Goal: Navigation & Orientation: Find specific page/section

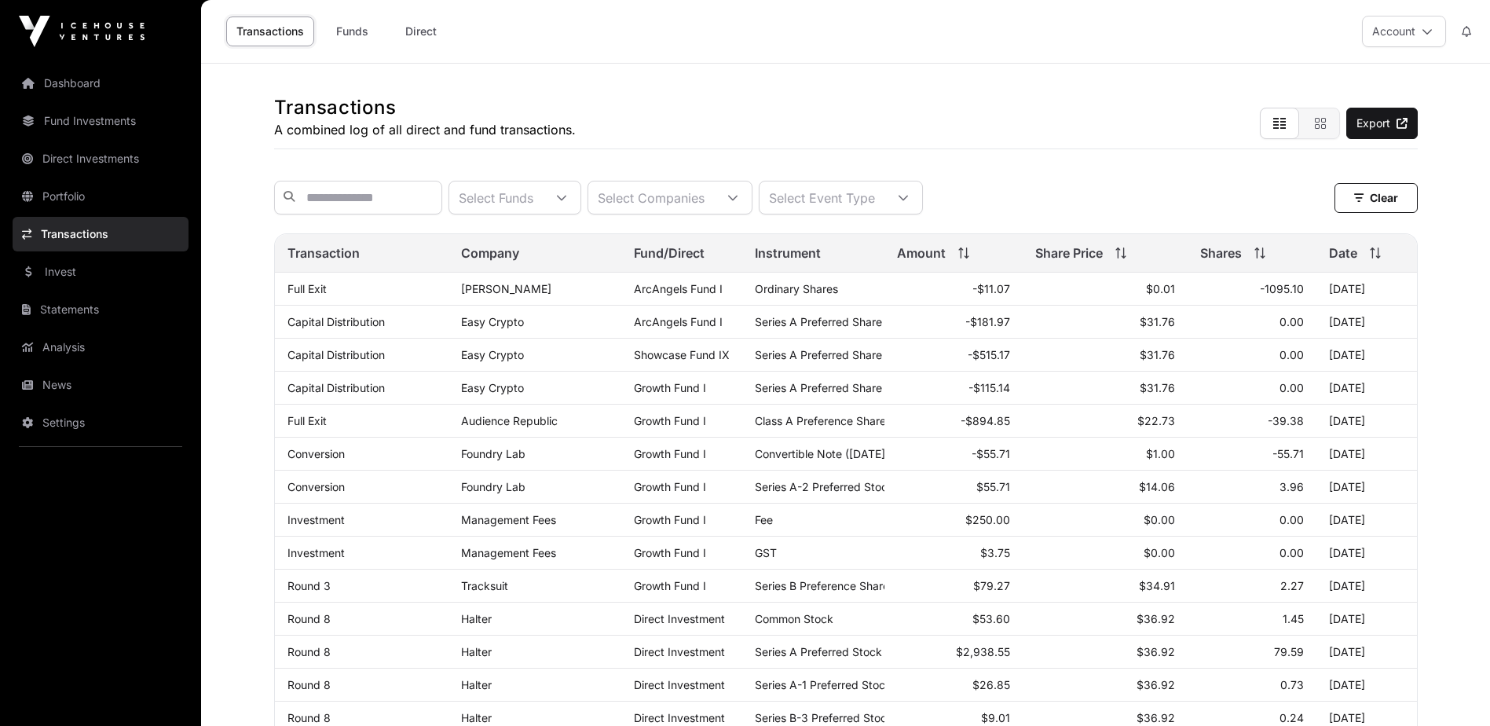
click at [53, 193] on link "Portfolio" at bounding box center [101, 196] width 176 height 35
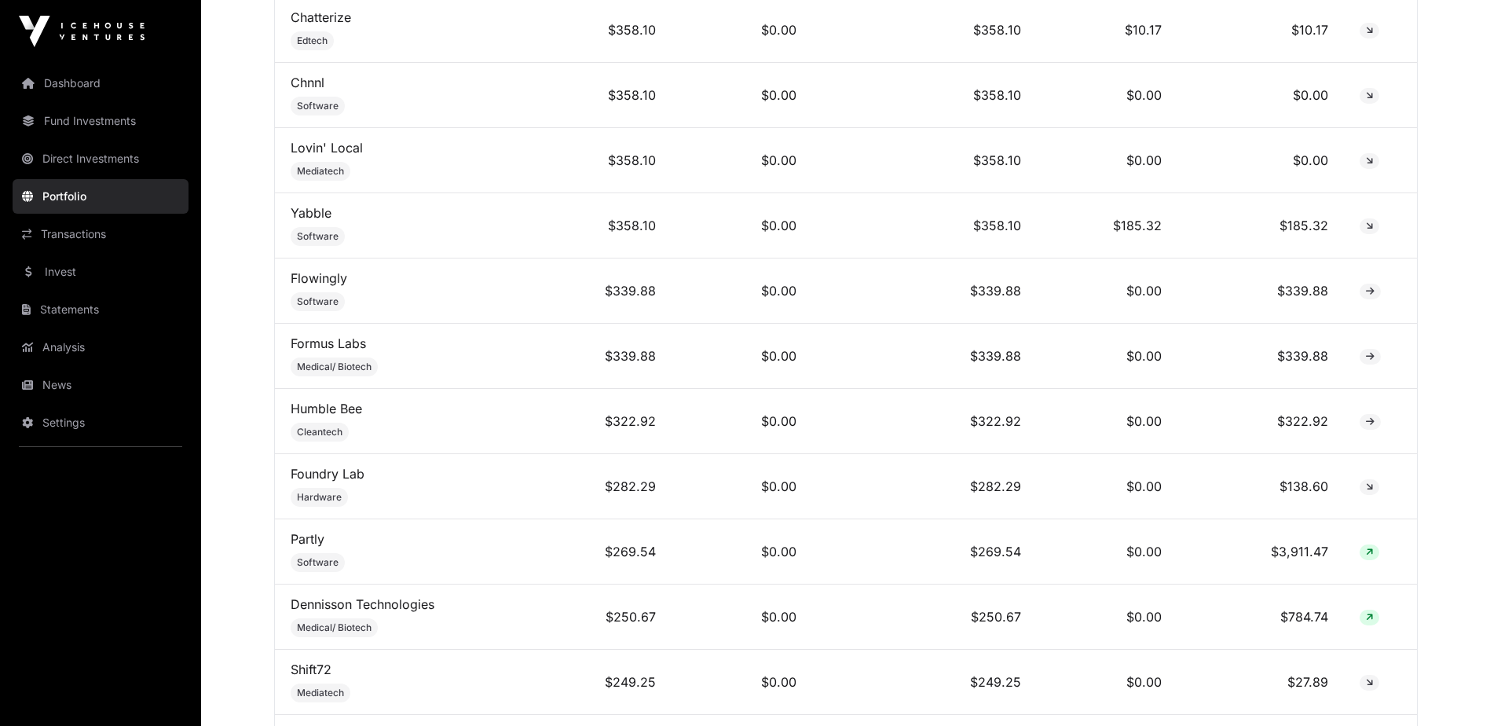
scroll to position [5419, 0]
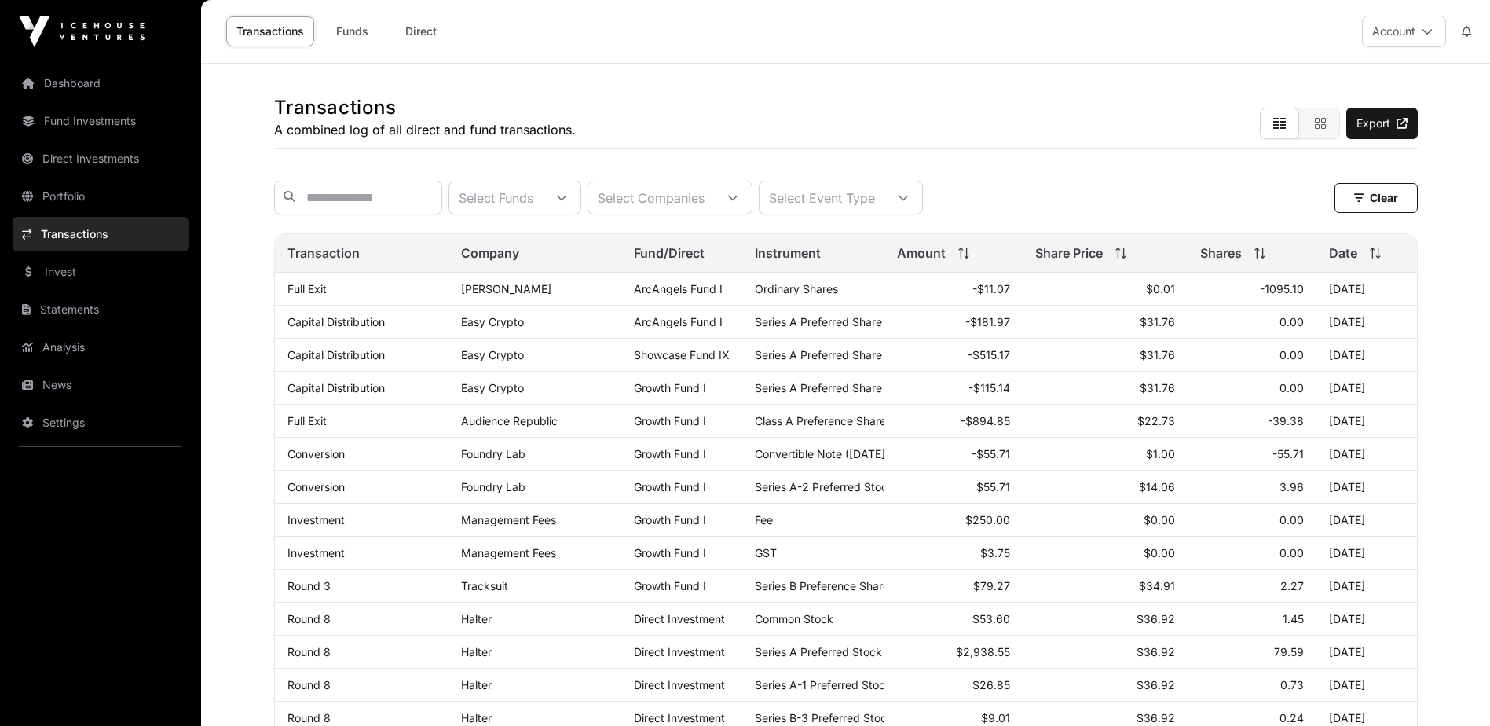
click at [54, 342] on link "Analysis" at bounding box center [101, 347] width 176 height 35
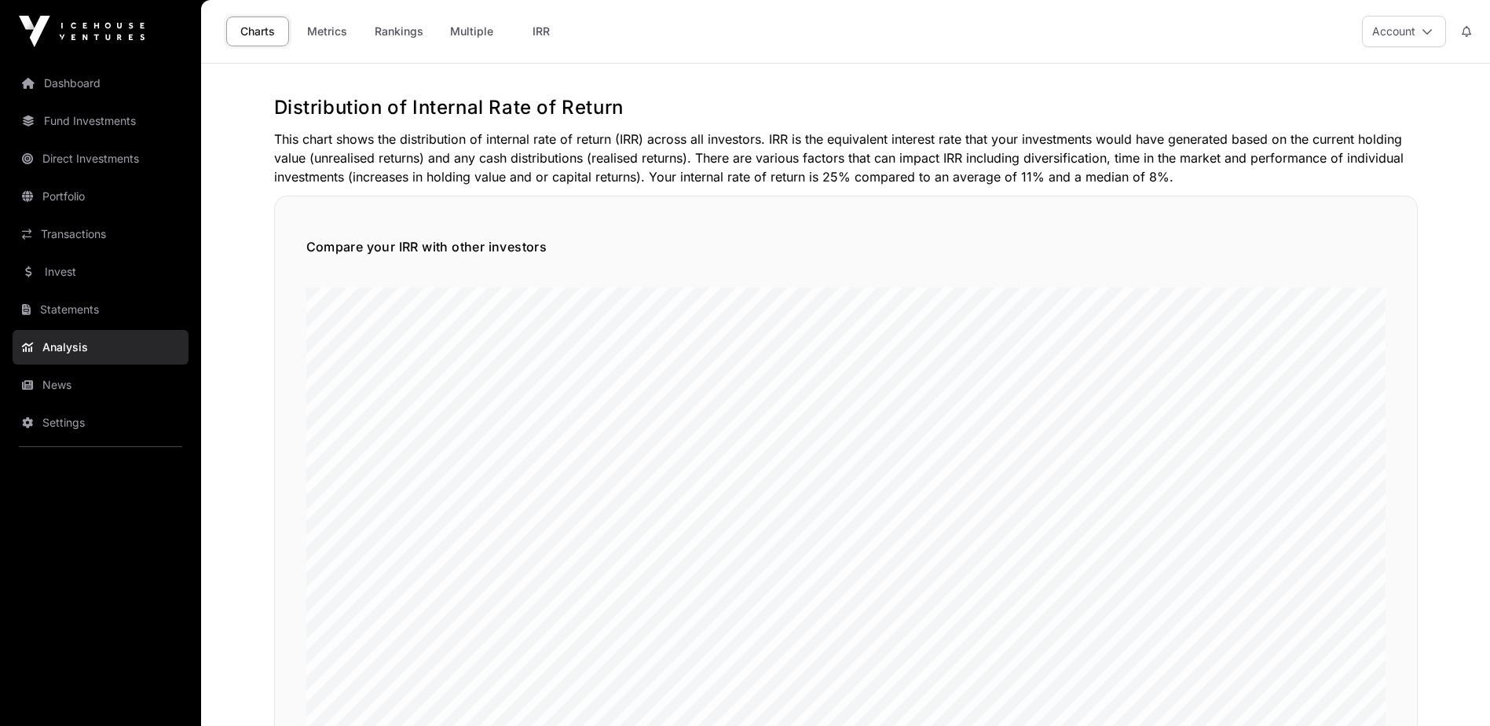
click at [88, 117] on link "Fund Investments" at bounding box center [101, 121] width 176 height 35
click at [104, 122] on link "Fund Investments" at bounding box center [101, 121] width 176 height 35
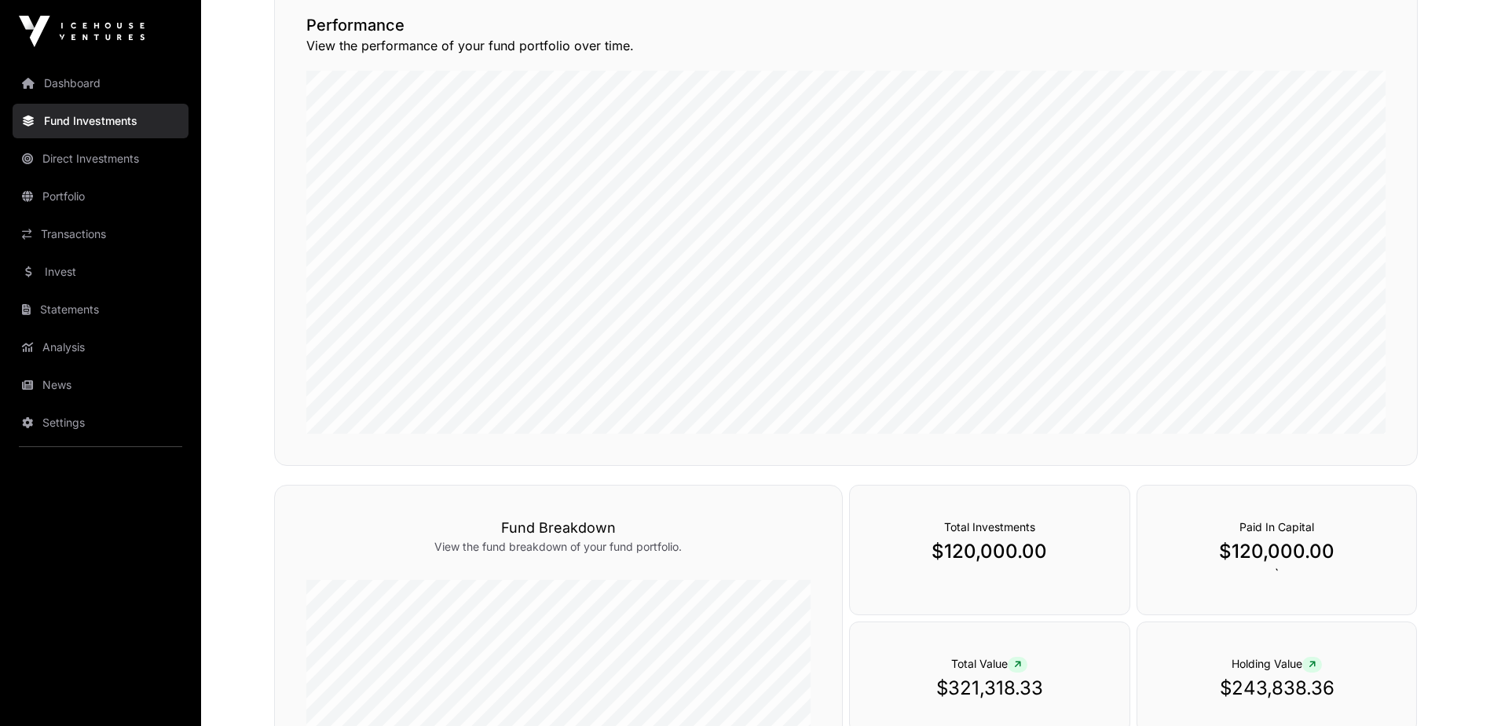
scroll to position [236, 0]
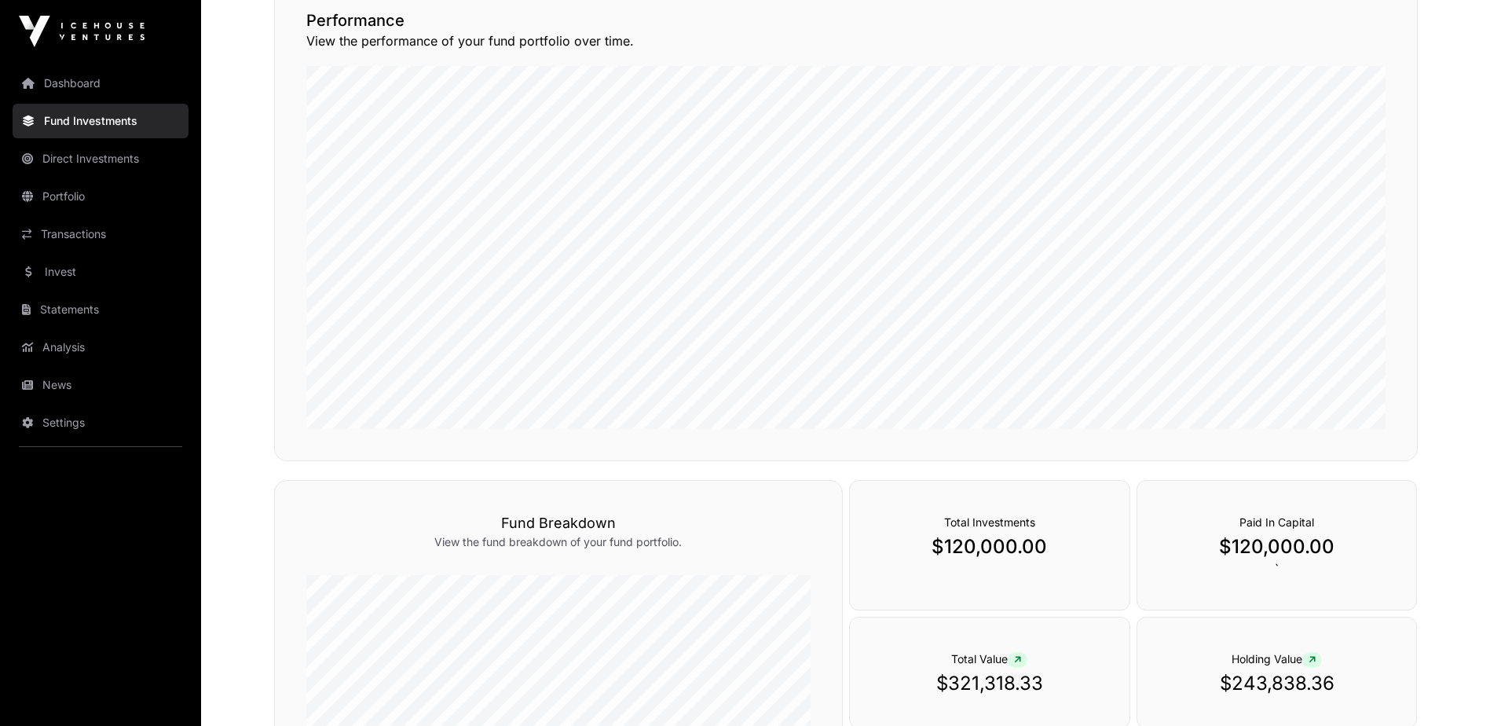
click at [121, 158] on link "Direct Investments" at bounding box center [101, 158] width 176 height 35
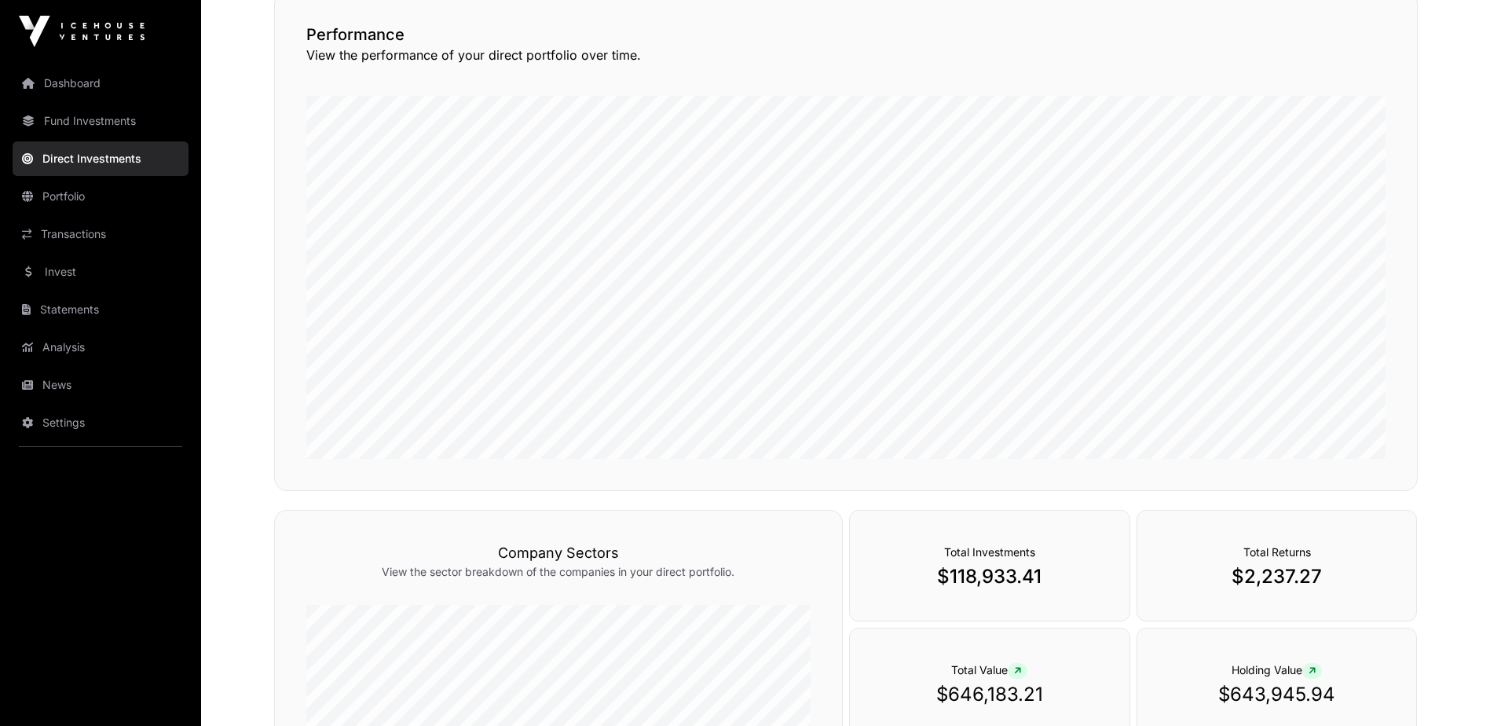
scroll to position [157, 0]
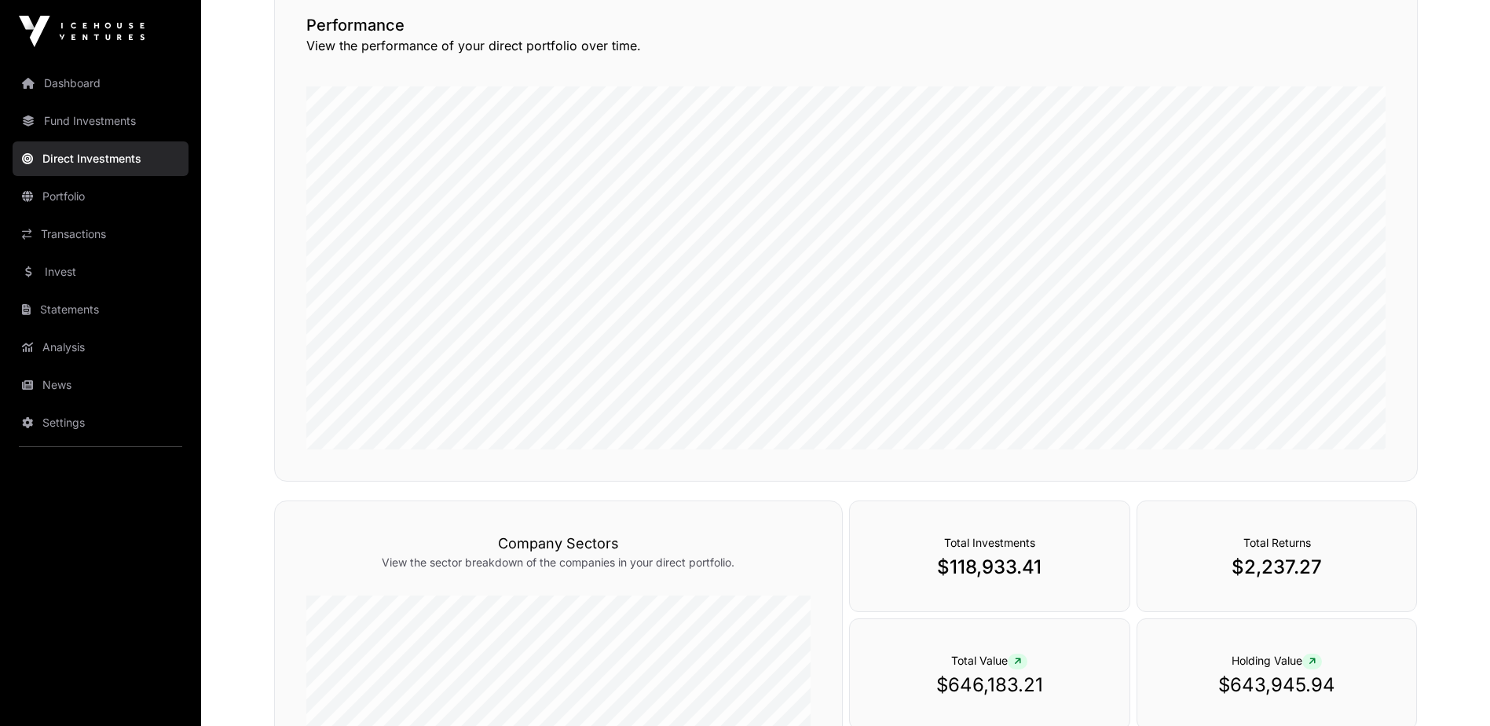
click at [96, 120] on link "Fund Investments" at bounding box center [101, 121] width 176 height 35
click at [60, 120] on link "Fund Investments" at bounding box center [101, 121] width 176 height 35
click at [247, 284] on div "Direct Investments Performance View the performance of your direct portfolio ov…" at bounding box center [846, 413] width 1206 height 950
click at [80, 81] on link "Dashboard" at bounding box center [101, 83] width 176 height 35
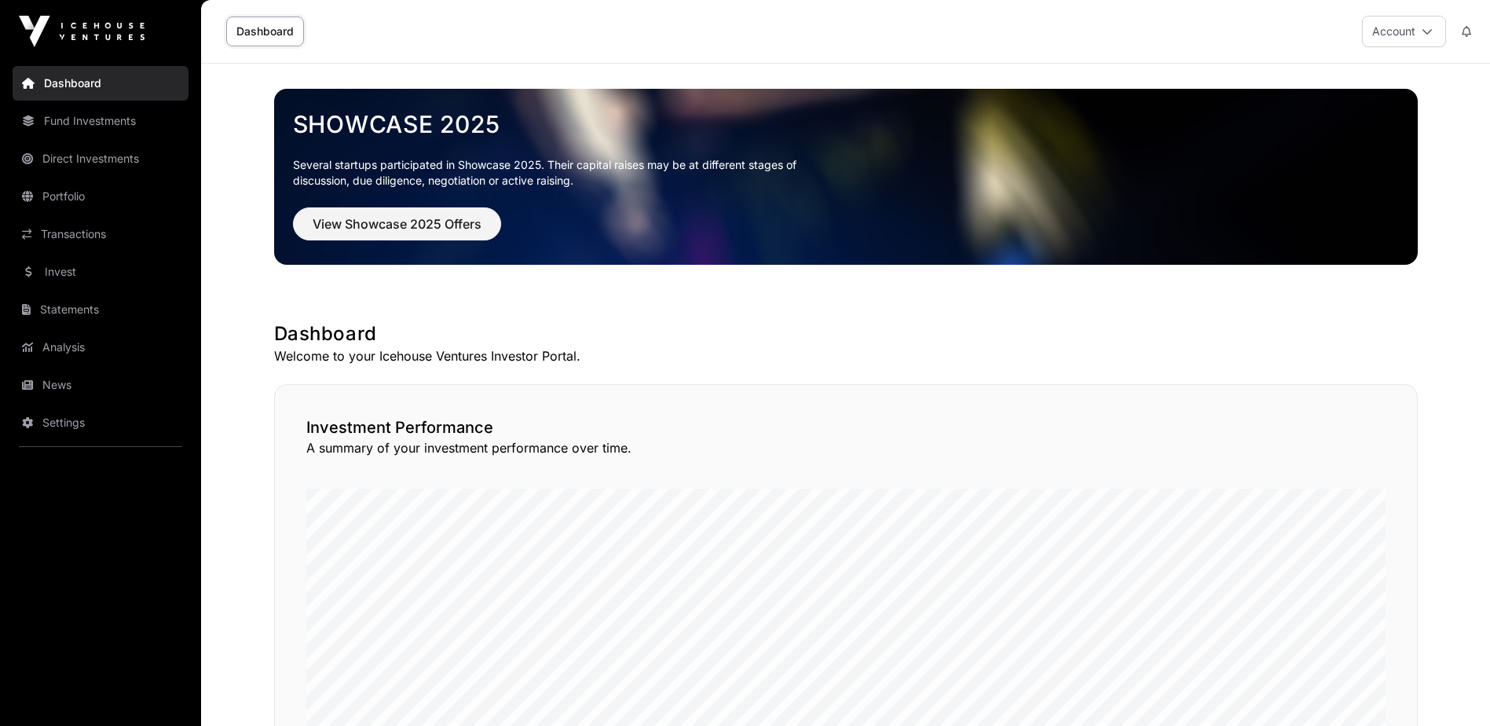
click at [58, 119] on link "Fund Investments" at bounding box center [101, 121] width 176 height 35
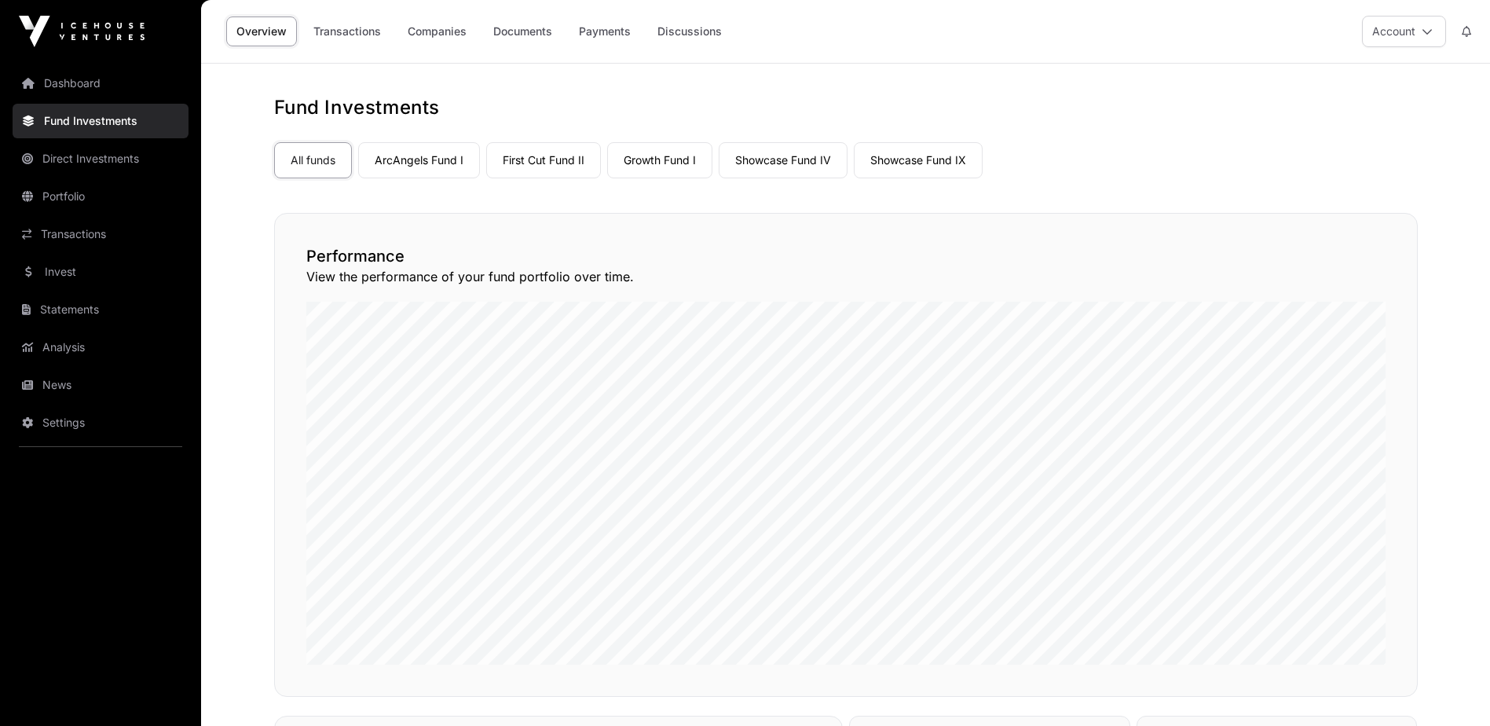
click at [47, 194] on link "Portfolio" at bounding box center [101, 196] width 176 height 35
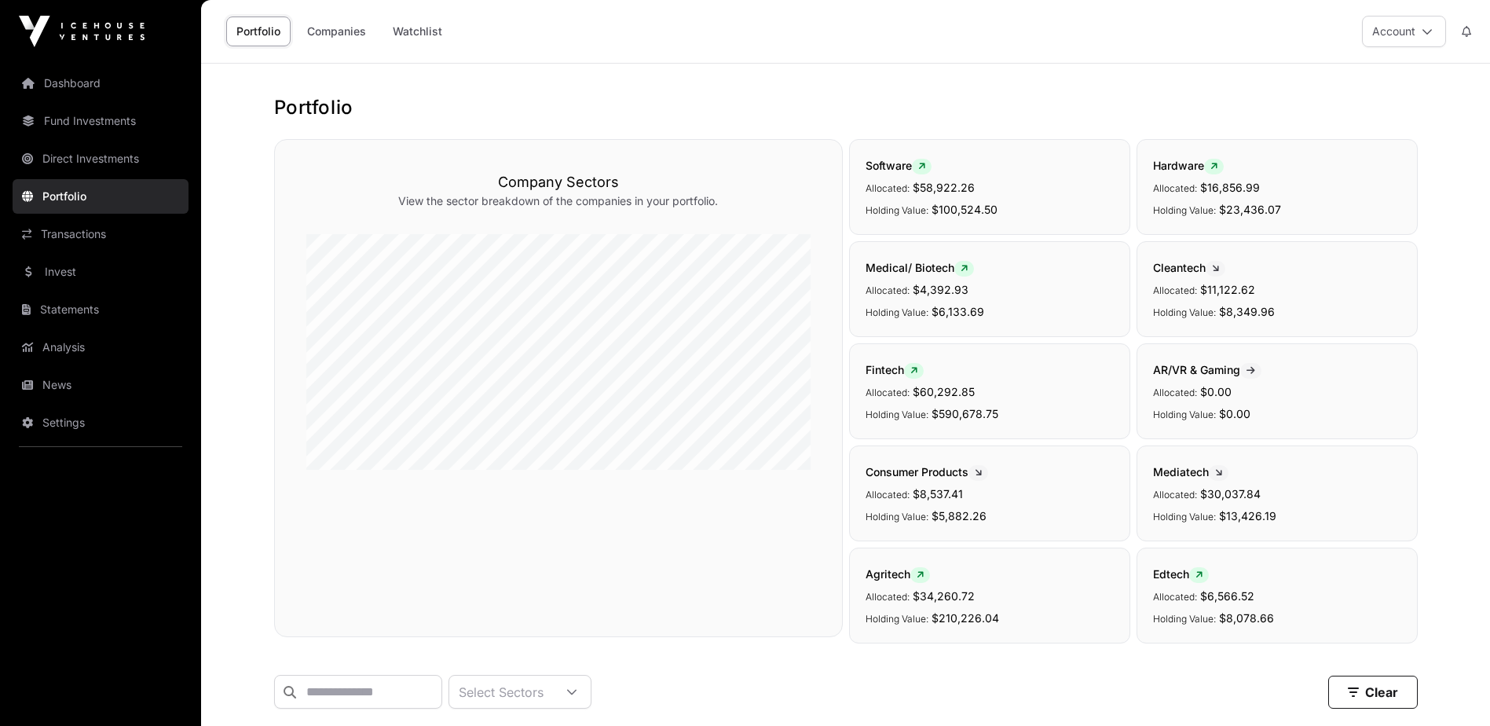
click at [50, 117] on link "Fund Investments" at bounding box center [101, 121] width 176 height 35
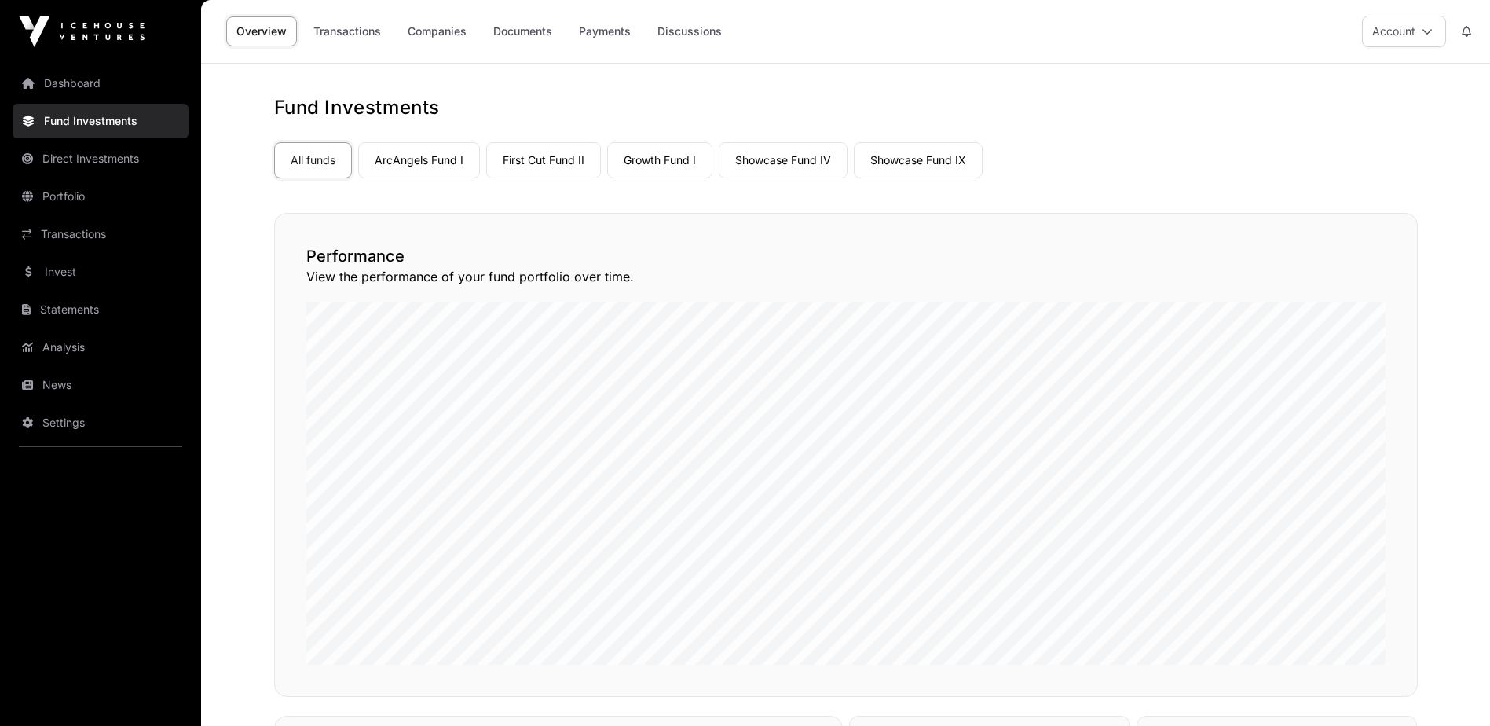
click at [93, 157] on link "Direct Investments" at bounding box center [101, 158] width 176 height 35
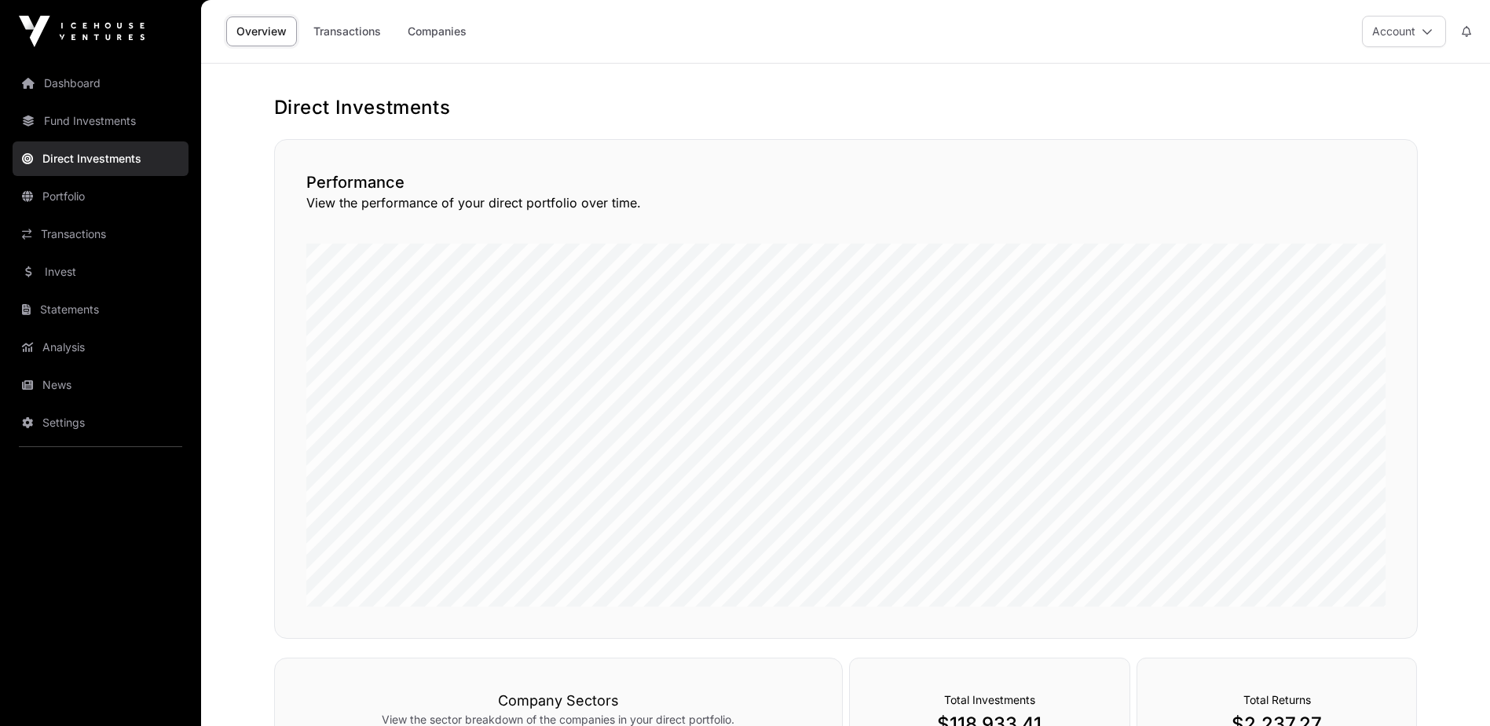
click at [440, 27] on link "Companies" at bounding box center [436, 31] width 79 height 30
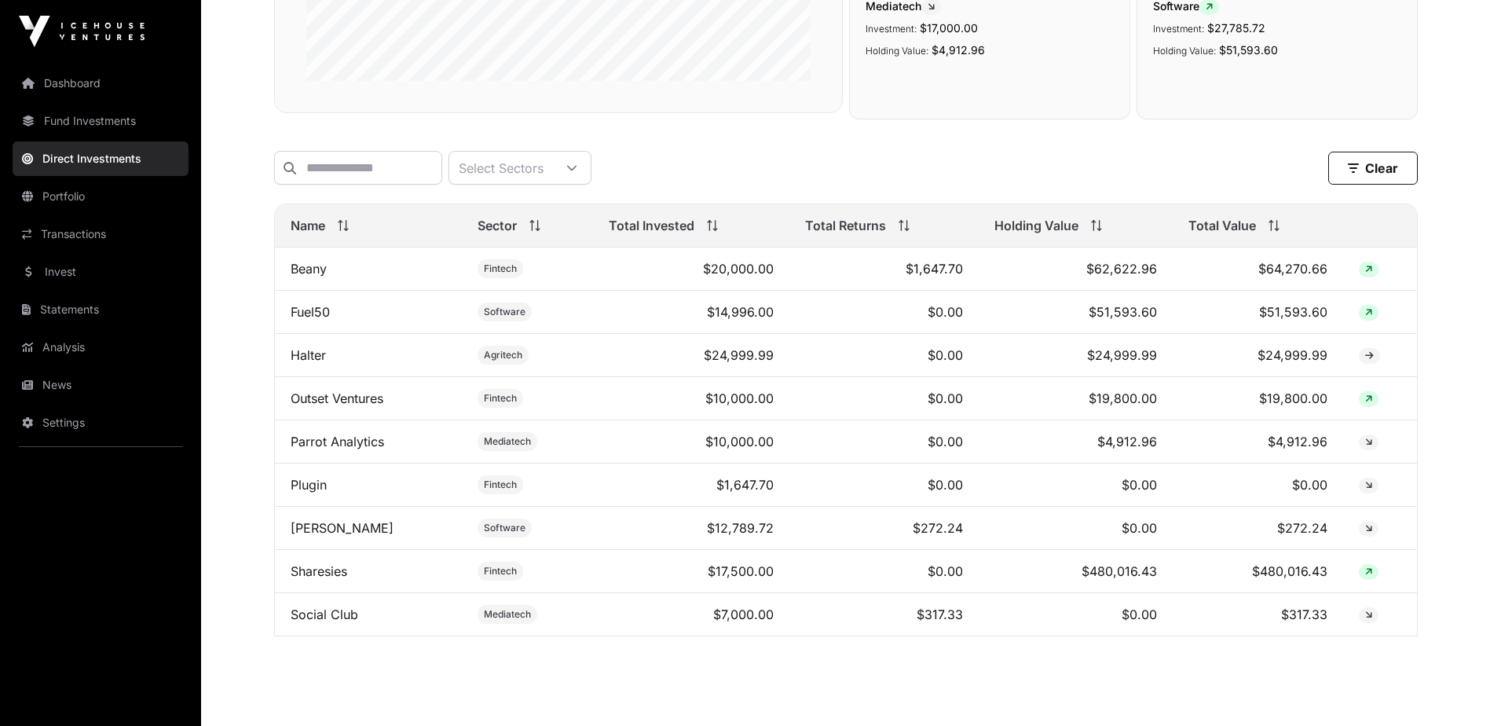
scroll to position [393, 0]
